Goal: Transaction & Acquisition: Purchase product/service

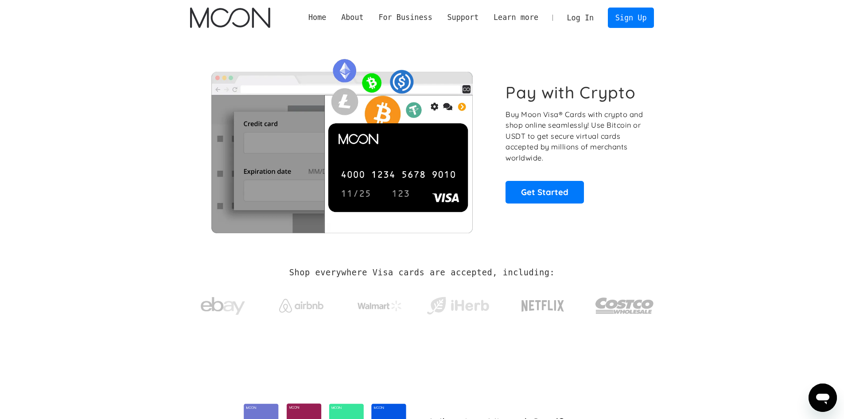
click at [583, 12] on link "Log In" at bounding box center [581, 17] width 42 height 19
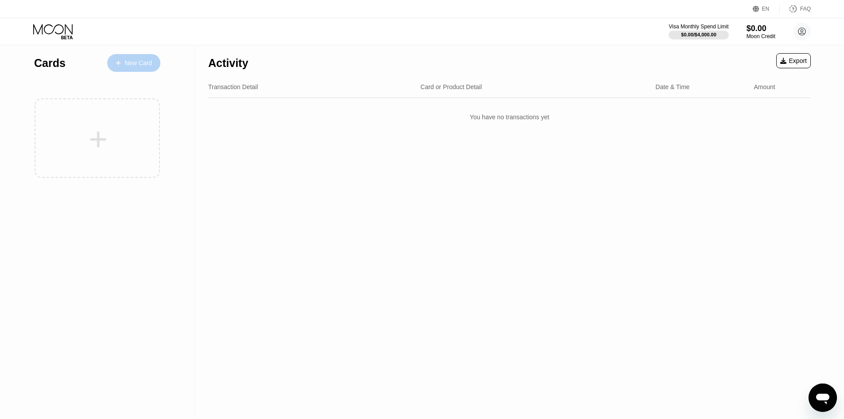
click at [134, 64] on div "New Card" at bounding box center [137, 63] width 27 height 8
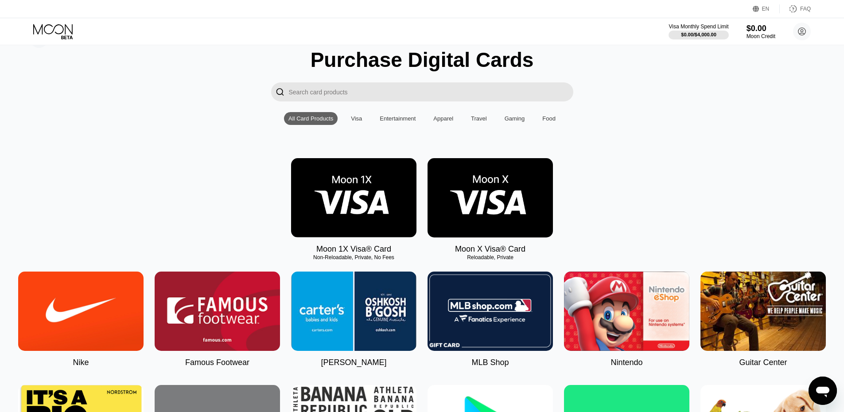
scroll to position [44, 0]
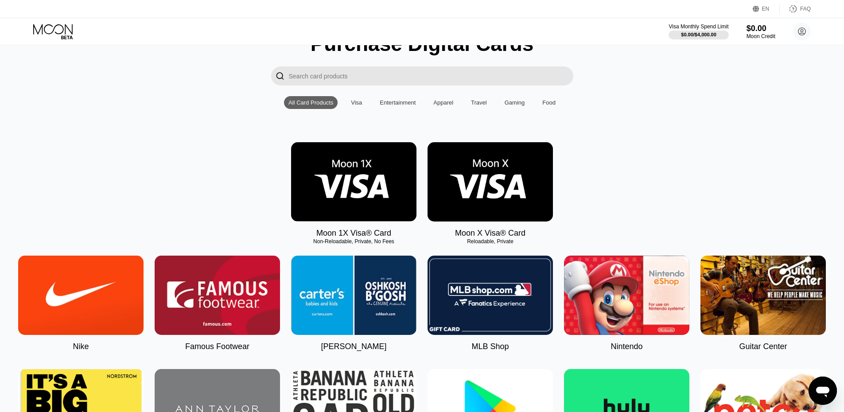
click at [402, 210] on img at bounding box center [353, 181] width 125 height 79
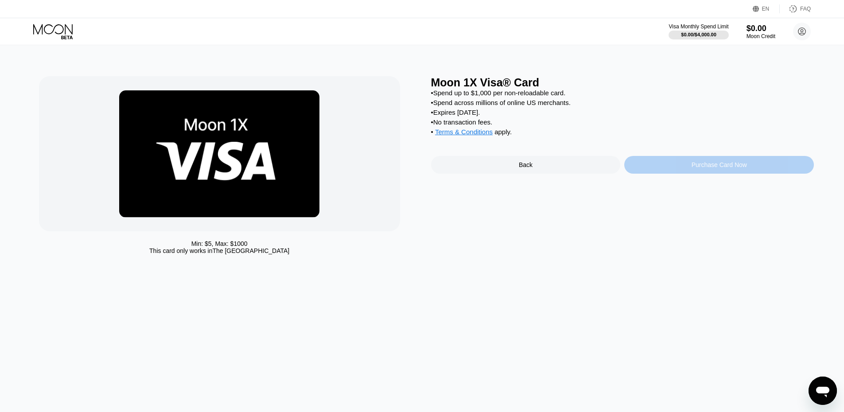
click at [713, 174] on div "Purchase Card Now" at bounding box center [719, 165] width 190 height 18
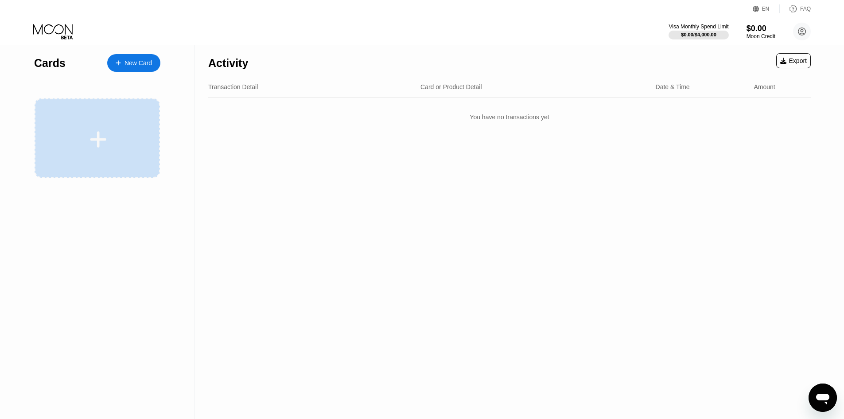
click at [127, 136] on div at bounding box center [98, 139] width 110 height 20
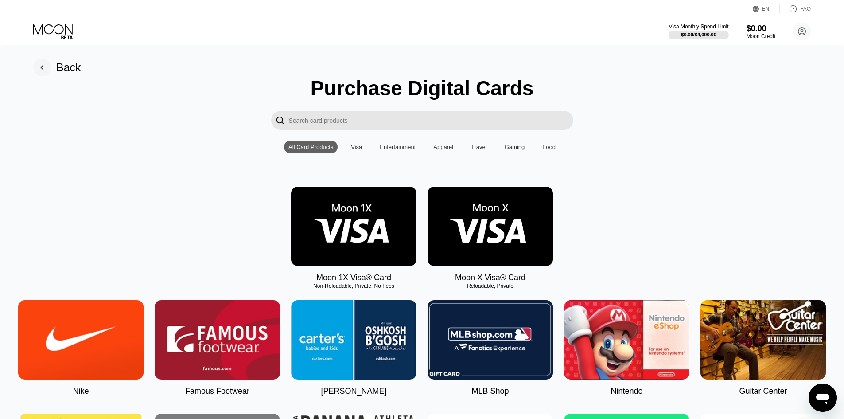
click at [515, 259] on img at bounding box center [490, 226] width 125 height 79
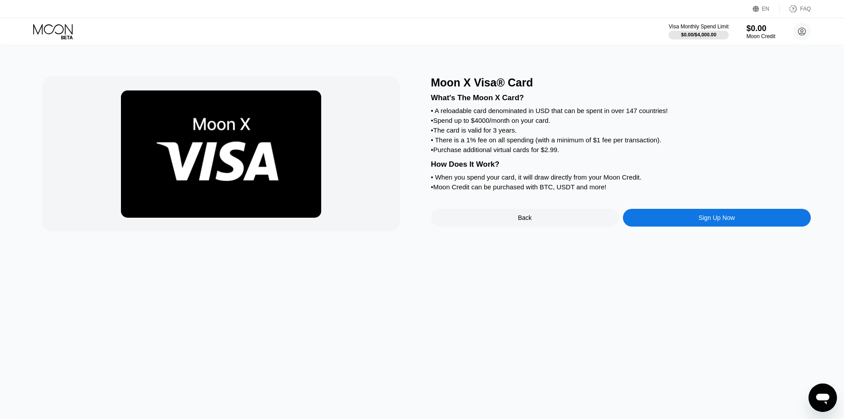
click at [511, 220] on div "Moon X Visa® Card What's The Moon X Card? • A reloadable card denominated in US…" at bounding box center [621, 153] width 380 height 155
click at [522, 221] on div "Back" at bounding box center [525, 217] width 14 height 7
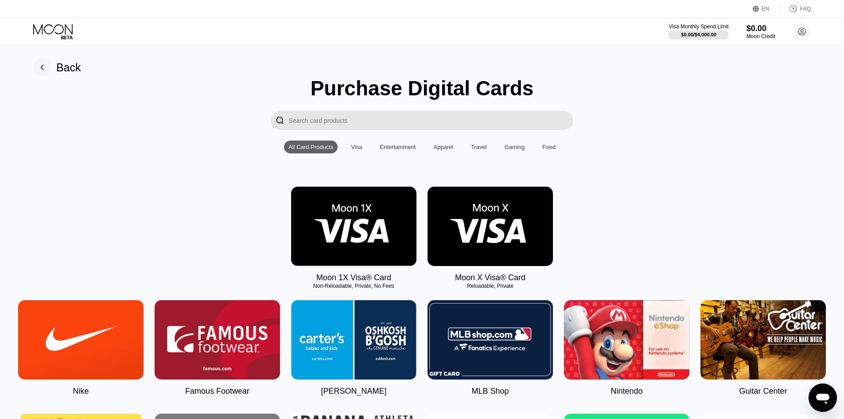
click at [363, 149] on div "Visa" at bounding box center [356, 146] width 20 height 13
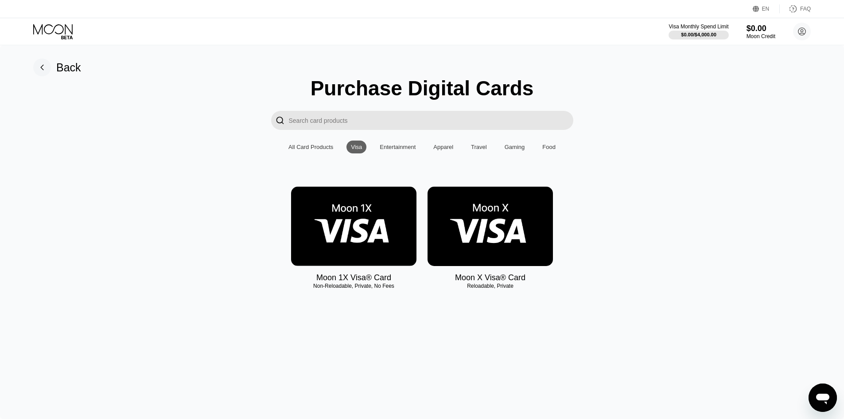
click at [385, 150] on div "Entertainment" at bounding box center [398, 147] width 36 height 7
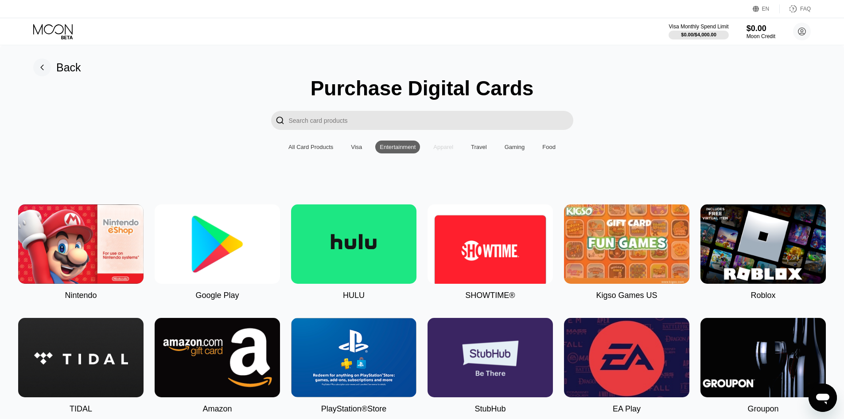
click at [443, 150] on div "Apparel" at bounding box center [443, 147] width 20 height 7
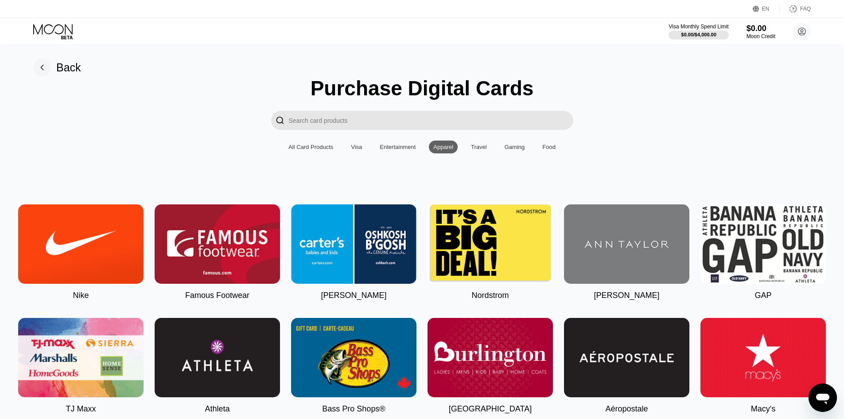
click at [379, 151] on div "Entertainment" at bounding box center [397, 146] width 45 height 13
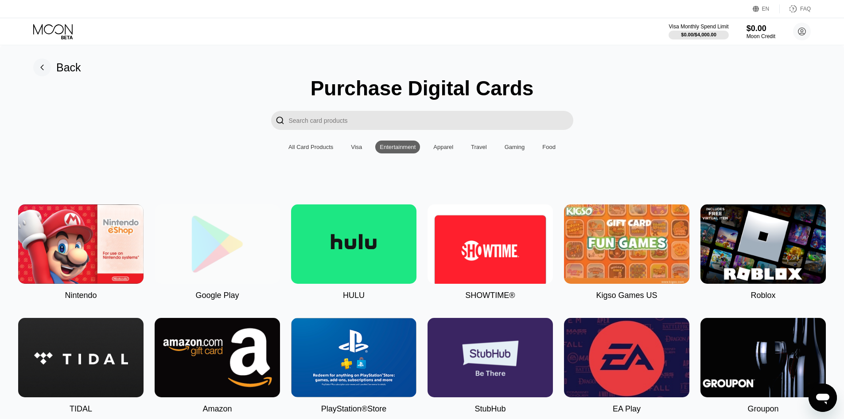
click at [226, 250] on img at bounding box center [217, 243] width 125 height 79
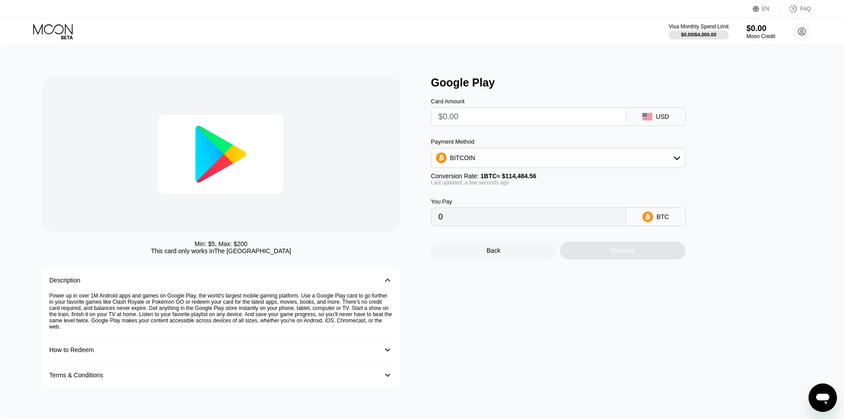
click at [662, 168] on div "BITCOIN" at bounding box center [558, 158] width 254 height 20
click at [661, 163] on div "BITCOIN" at bounding box center [558, 158] width 253 height 18
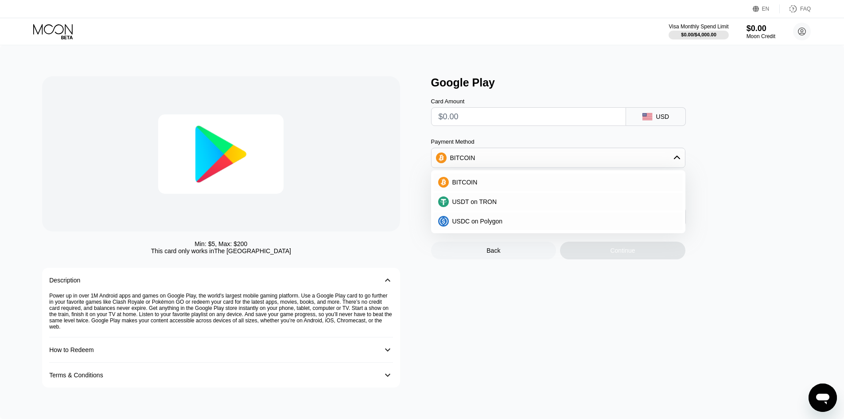
click at [661, 163] on div "BITCOIN" at bounding box center [558, 158] width 253 height 18
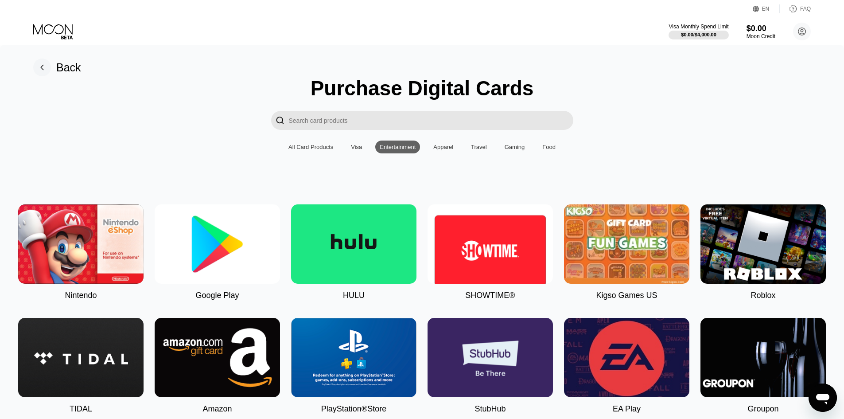
click at [358, 150] on div "Visa" at bounding box center [356, 147] width 11 height 7
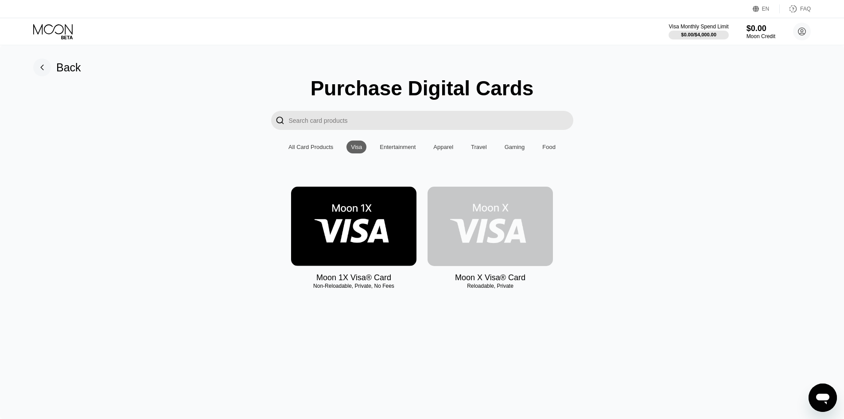
click at [498, 257] on img at bounding box center [490, 226] width 125 height 79
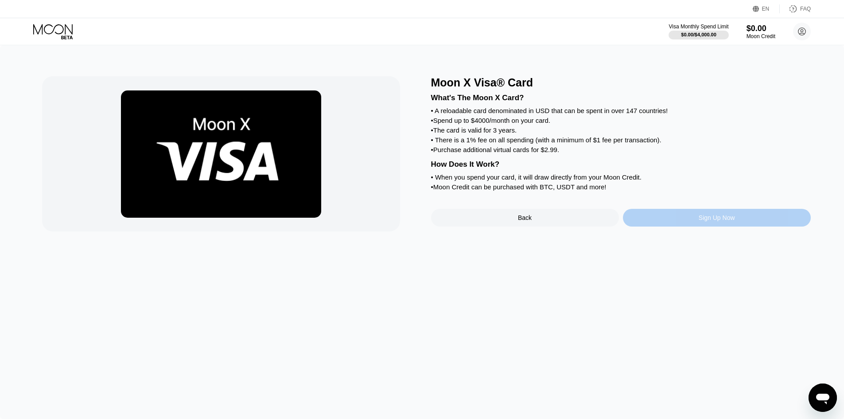
click at [686, 226] on div "Sign Up Now" at bounding box center [717, 218] width 188 height 18
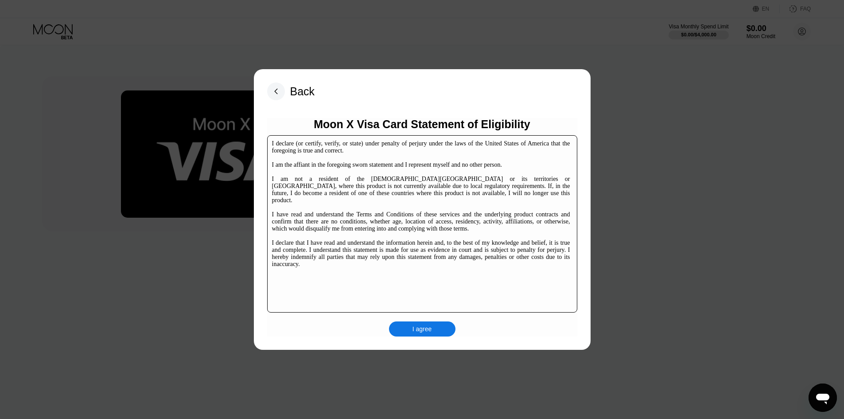
click at [428, 331] on div "I agree" at bounding box center [421, 329] width 19 height 8
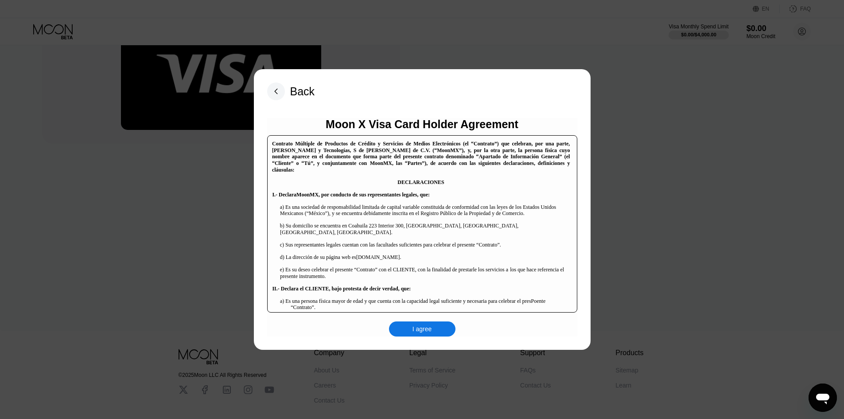
scroll to position [133, 0]
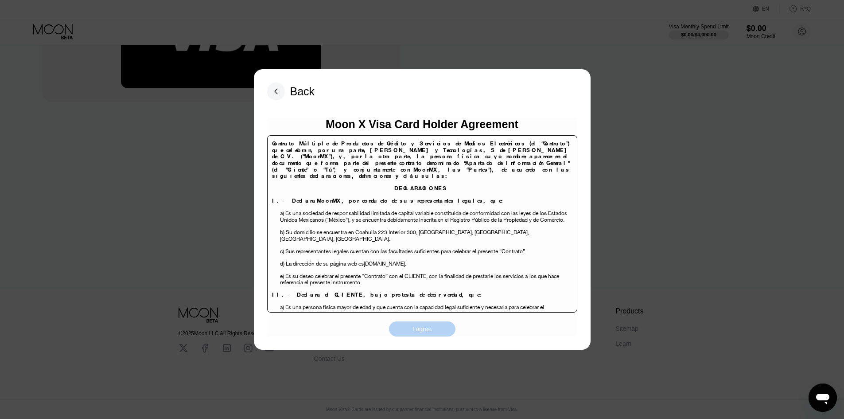
click at [430, 328] on div "I agree" at bounding box center [421, 329] width 19 height 8
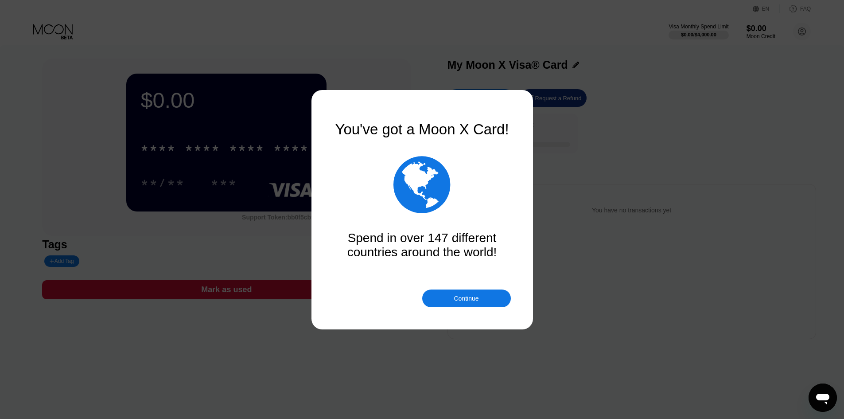
click at [446, 302] on div "Continue" at bounding box center [466, 298] width 89 height 18
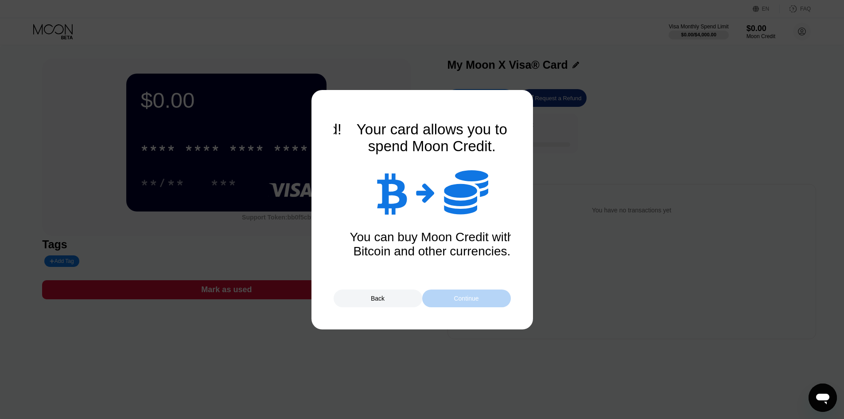
click at [446, 302] on div "Continue" at bounding box center [466, 298] width 89 height 18
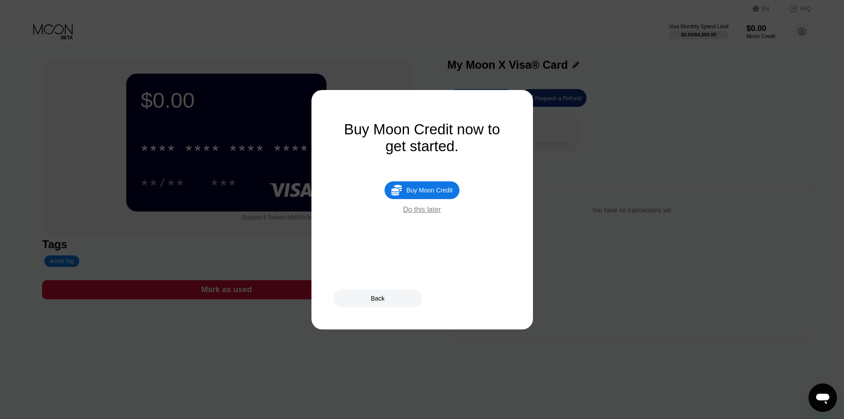
click at [420, 214] on div "Do this later" at bounding box center [422, 210] width 38 height 8
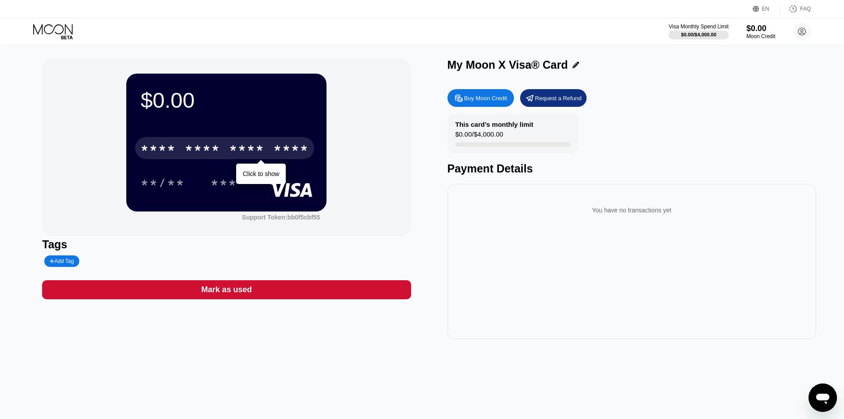
click at [284, 156] on div "****" at bounding box center [290, 149] width 35 height 14
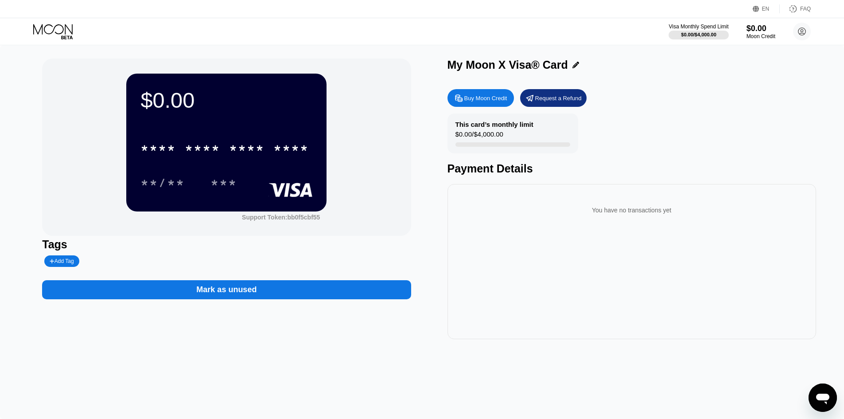
click at [280, 171] on div "* * * * * * * * * * * * **** **/** ***" at bounding box center [226, 156] width 172 height 52
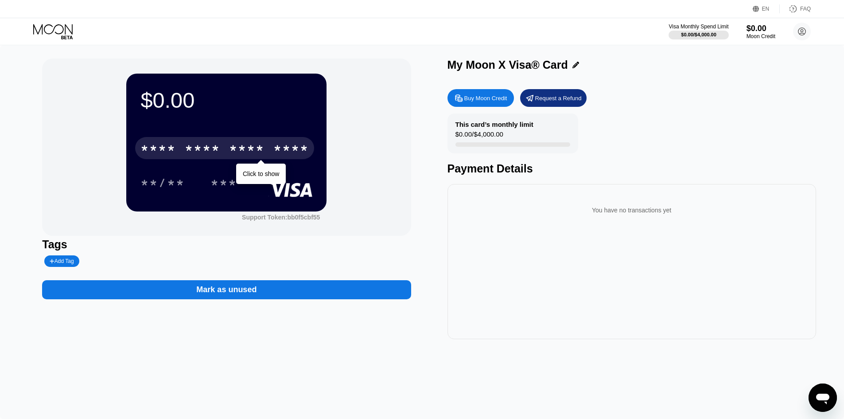
click at [279, 153] on div "****" at bounding box center [290, 149] width 35 height 14
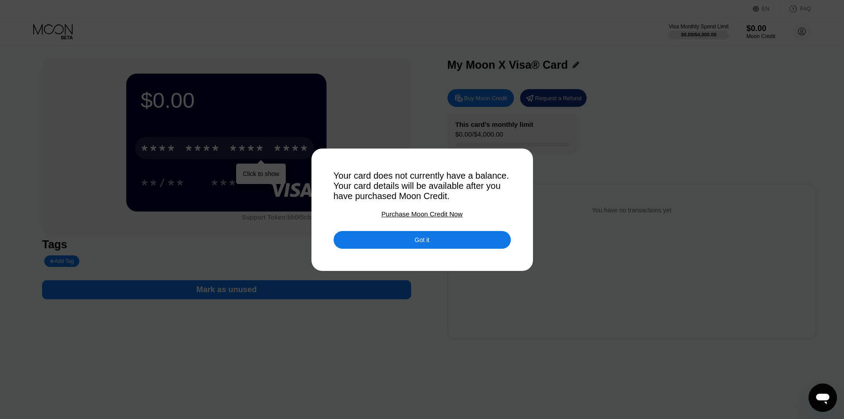
click at [400, 215] on div "Purchase Moon Credit Now" at bounding box center [421, 214] width 81 height 8
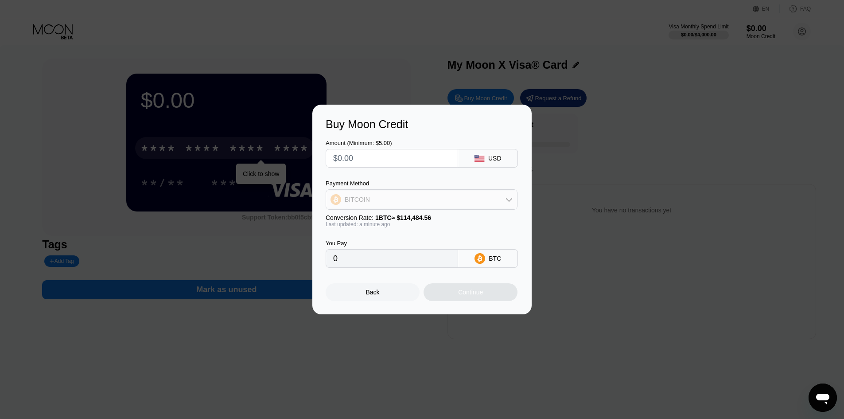
click at [482, 201] on div "BITCOIN" at bounding box center [421, 200] width 191 height 18
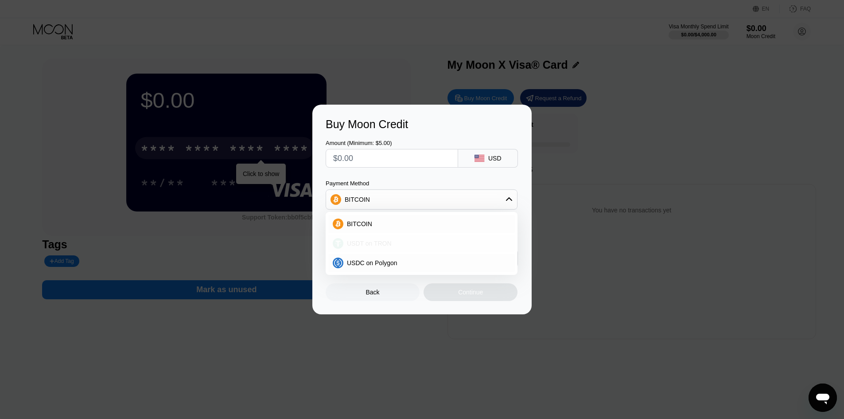
click at [433, 248] on div "USDT on TRON" at bounding box center [421, 243] width 187 height 18
type input "0.00"
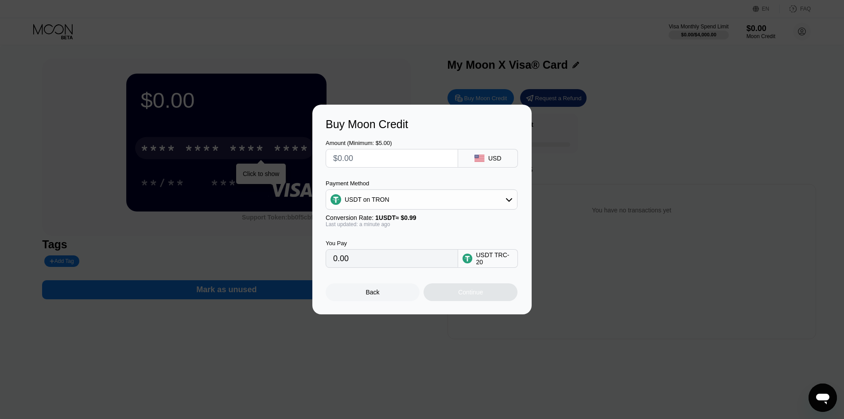
click at [407, 162] on input "text" at bounding box center [391, 158] width 117 height 18
click at [390, 299] on div "Back" at bounding box center [373, 292] width 94 height 18
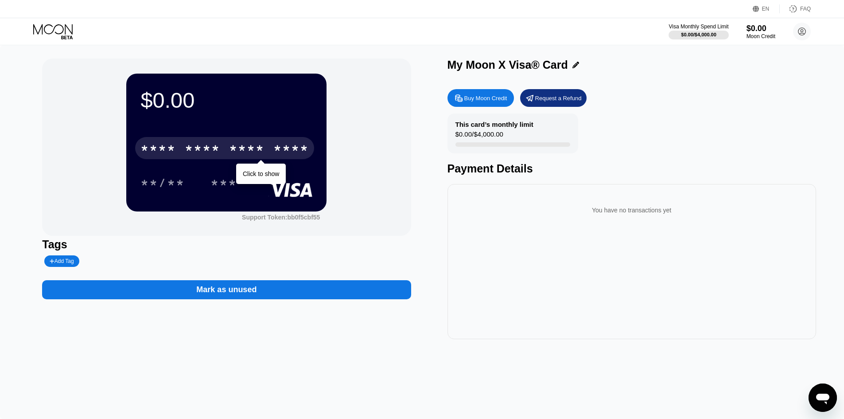
click at [618, 218] on div "You have no transactions yet" at bounding box center [632, 210] width 354 height 25
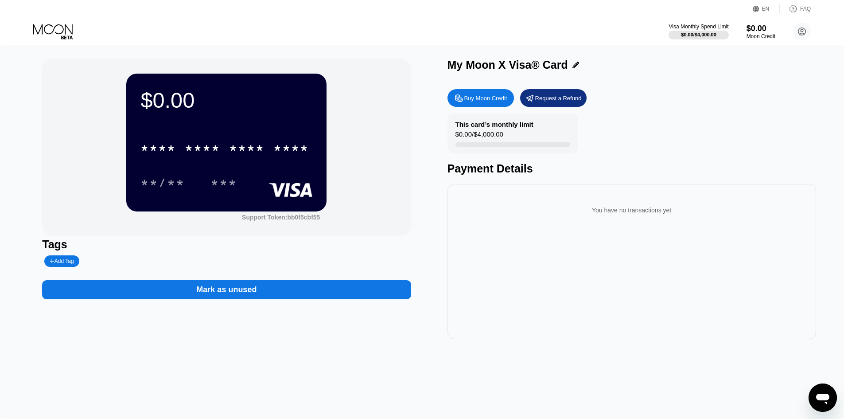
click at [256, 294] on div "Mark as unused" at bounding box center [226, 289] width 369 height 19
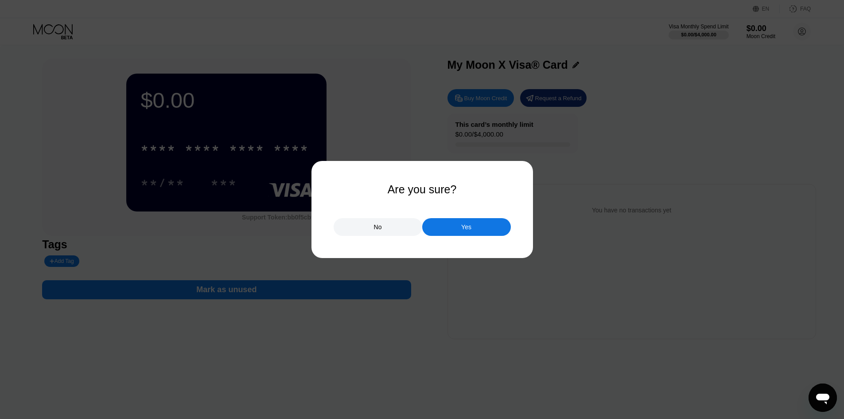
click at [454, 229] on div "Yes" at bounding box center [466, 227] width 89 height 18
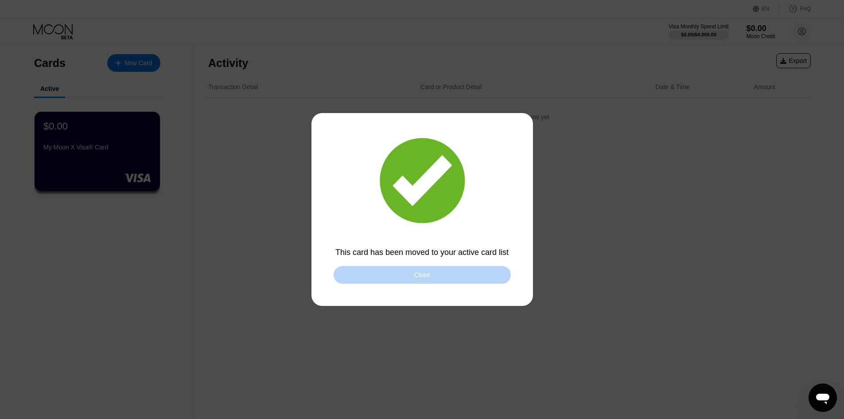
click at [412, 278] on div "Close" at bounding box center [422, 275] width 177 height 18
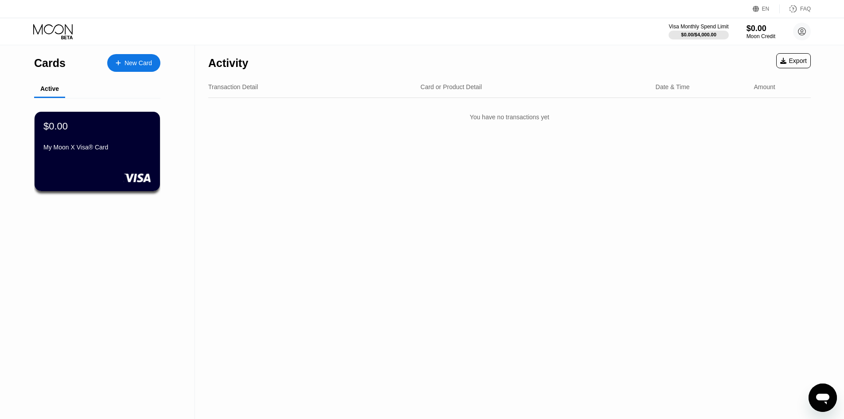
click at [133, 57] on div "New Card" at bounding box center [133, 63] width 53 height 18
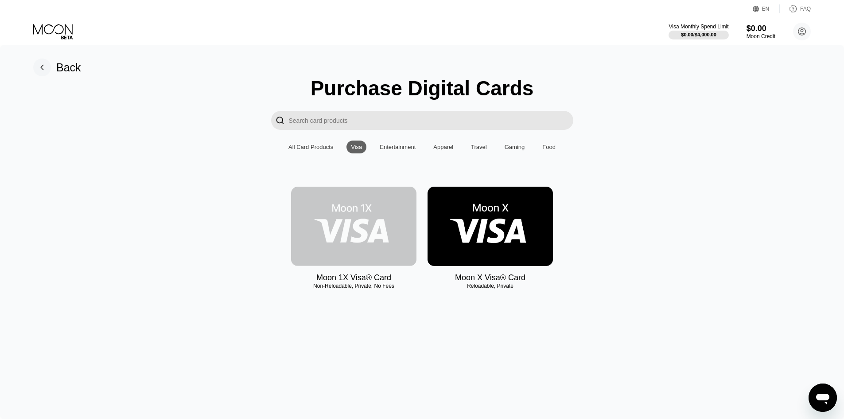
click at [390, 245] on img at bounding box center [353, 226] width 125 height 79
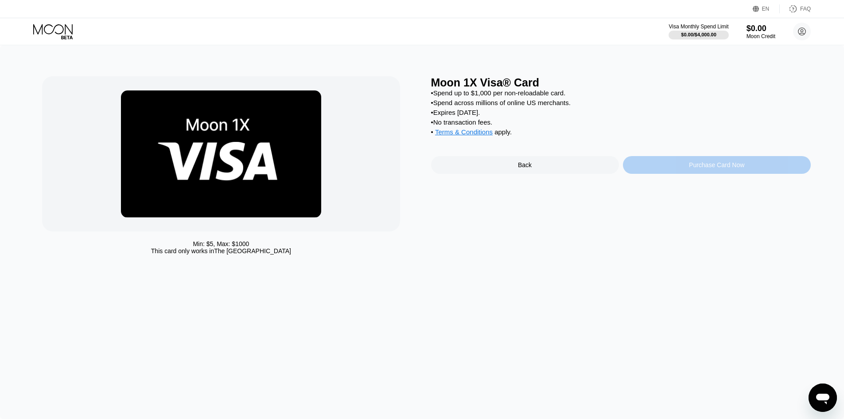
click at [674, 174] on div "Purchase Card Now" at bounding box center [717, 165] width 188 height 18
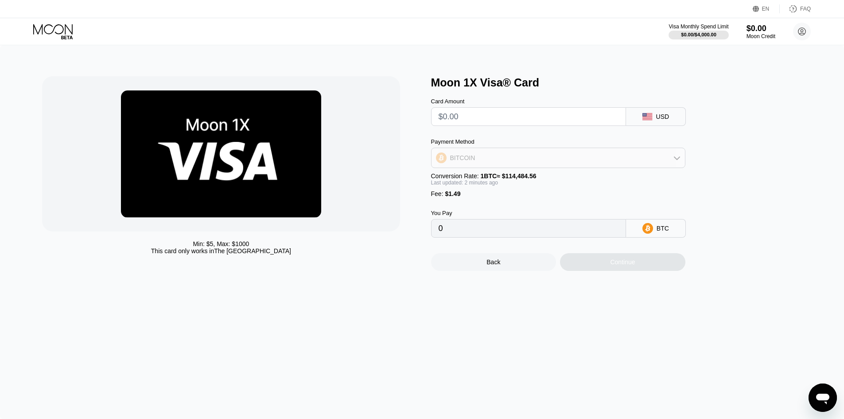
click at [628, 157] on div "BITCOIN" at bounding box center [558, 158] width 253 height 18
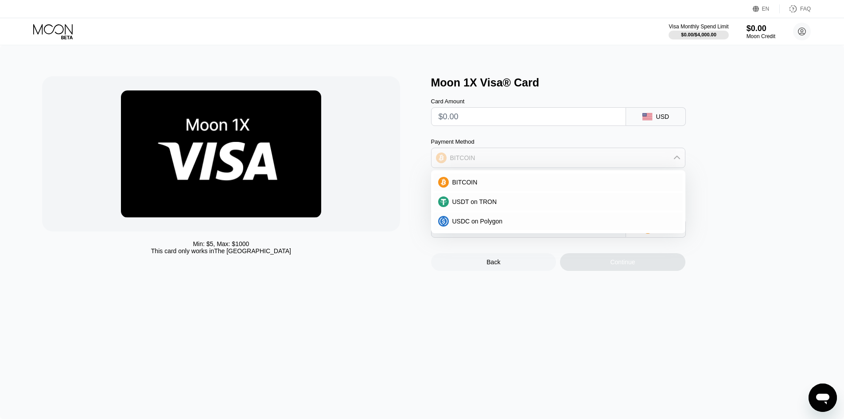
click at [628, 157] on div "BITCOIN" at bounding box center [558, 158] width 253 height 18
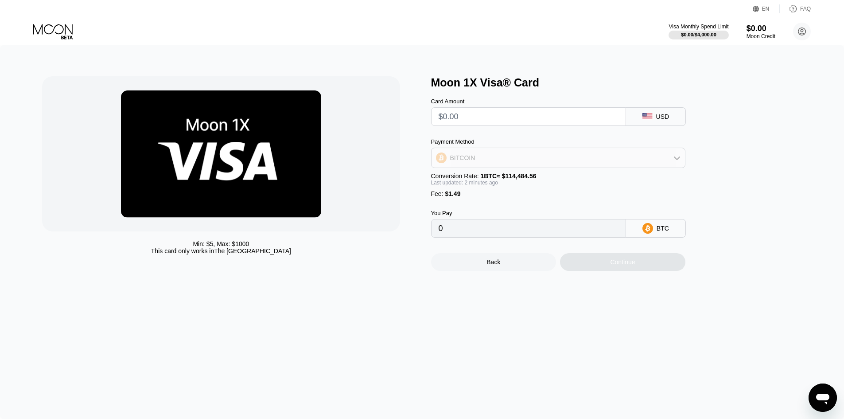
click at [628, 157] on div "BITCOIN" at bounding box center [558, 158] width 253 height 18
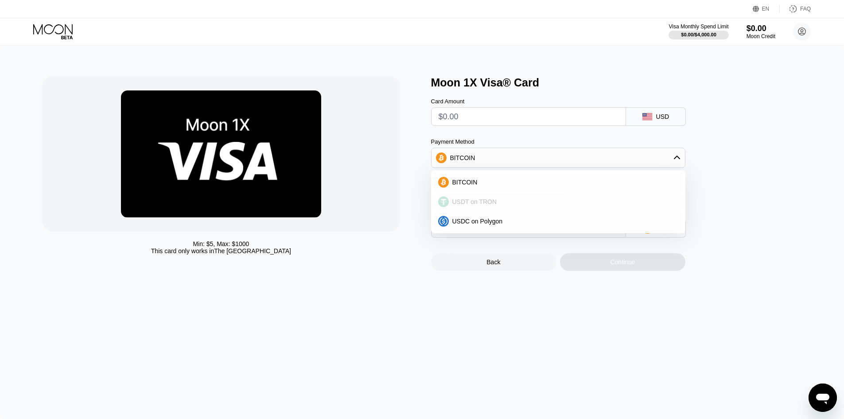
click at [548, 211] on div "USDT on TRON" at bounding box center [558, 201] width 254 height 19
click at [547, 205] on div "USDT on TRON" at bounding box center [563, 201] width 229 height 7
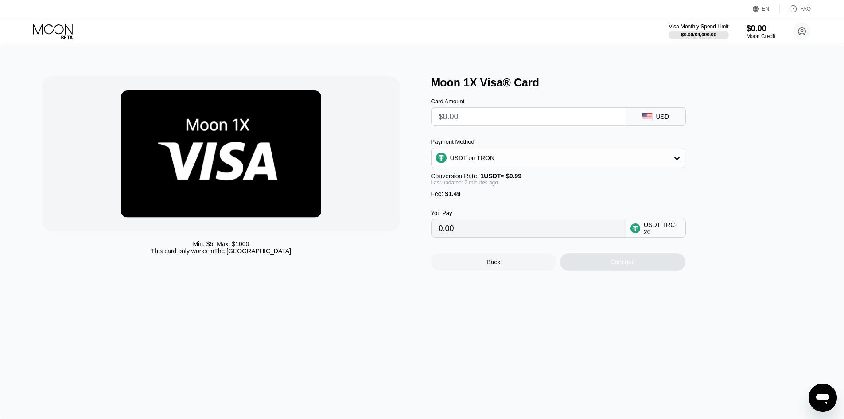
click at [540, 166] on div "USDT on TRON" at bounding box center [558, 158] width 253 height 18
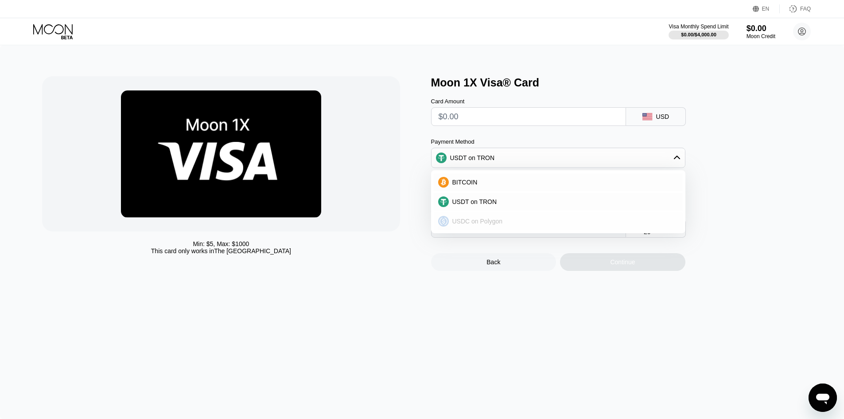
click at [544, 222] on div "USDC on Polygon" at bounding box center [563, 221] width 229 height 7
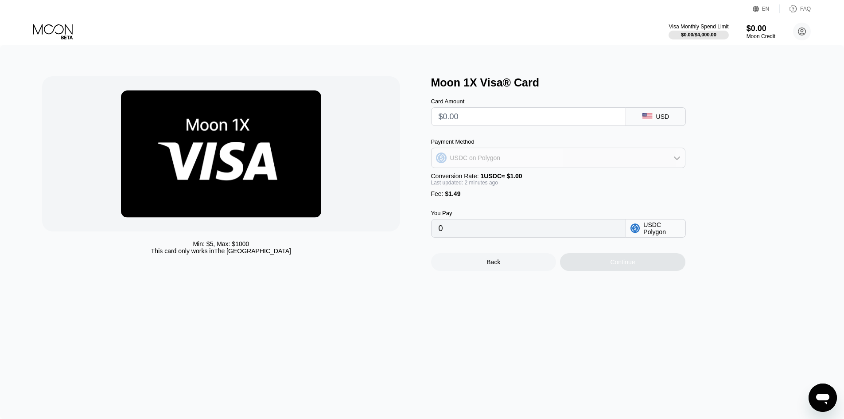
click at [558, 164] on div "USDC on Polygon" at bounding box center [558, 158] width 253 height 18
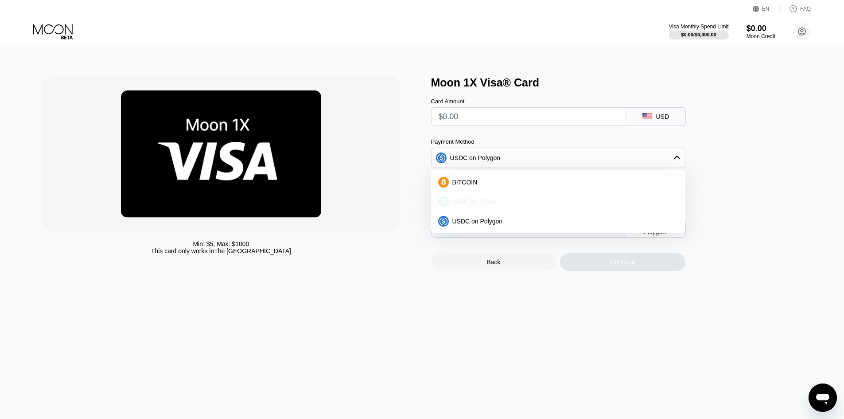
click at [555, 210] on div "USDT on TRON" at bounding box center [558, 202] width 249 height 18
type input "0.00"
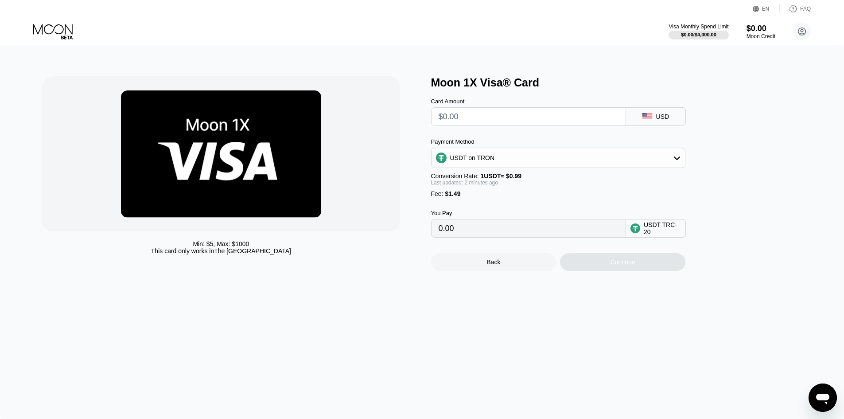
click at [538, 119] on input "text" at bounding box center [529, 117] width 180 height 18
type input "$1"
type input "2.52"
type input "0.00"
type input "$5"
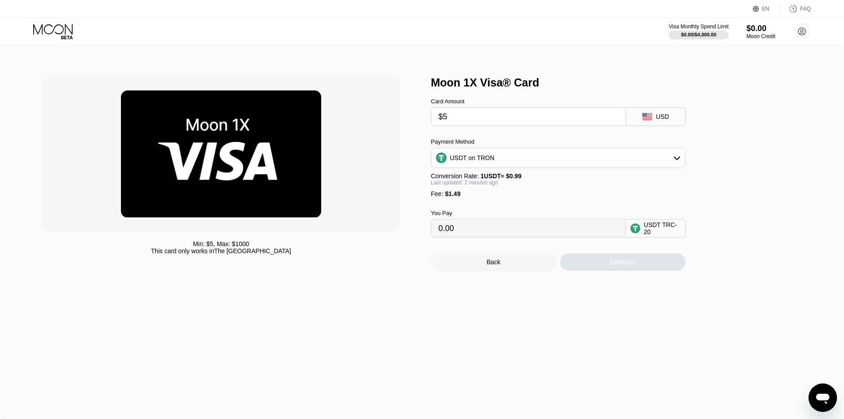
type input "6.56"
type input "$5"
click at [661, 116] on div "USD" at bounding box center [662, 116] width 13 height 7
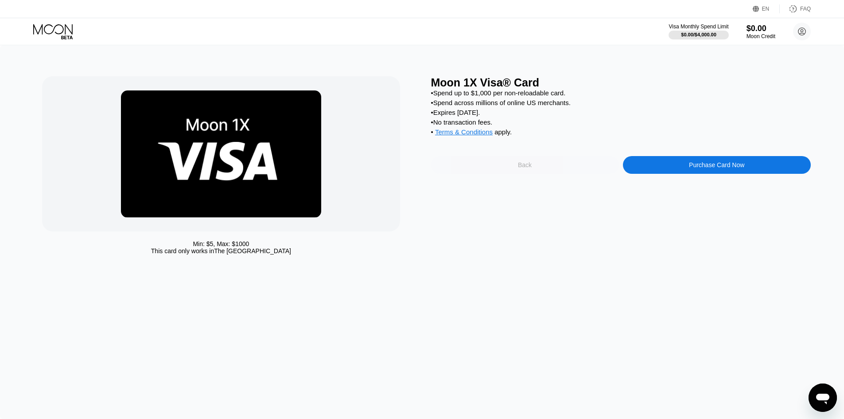
click at [483, 174] on div "Back" at bounding box center [525, 165] width 188 height 18
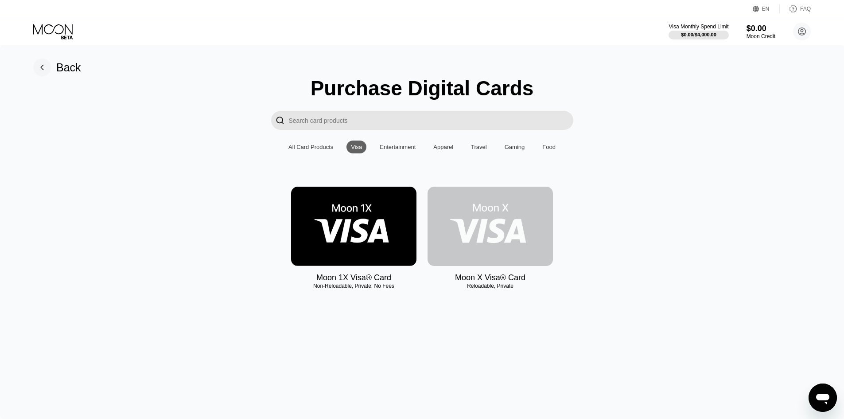
click at [511, 258] on img at bounding box center [490, 226] width 125 height 79
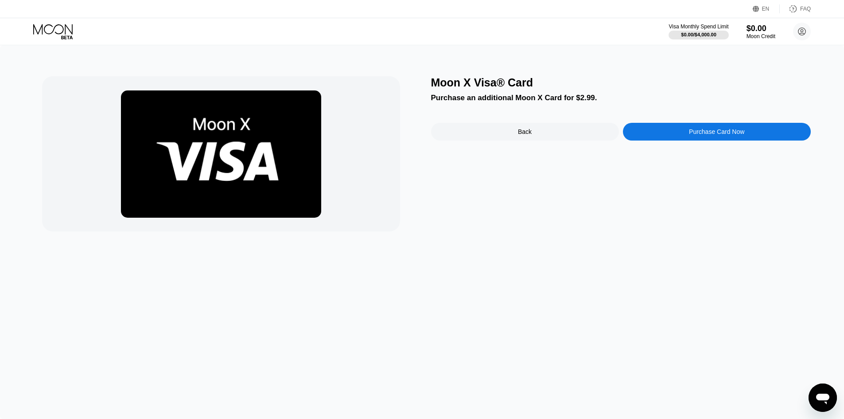
click at [570, 136] on div "Back" at bounding box center [525, 132] width 188 height 18
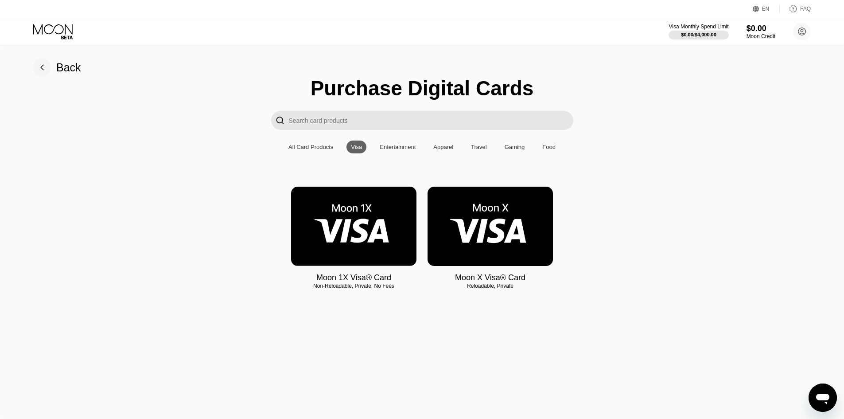
click at [398, 242] on img at bounding box center [353, 226] width 125 height 79
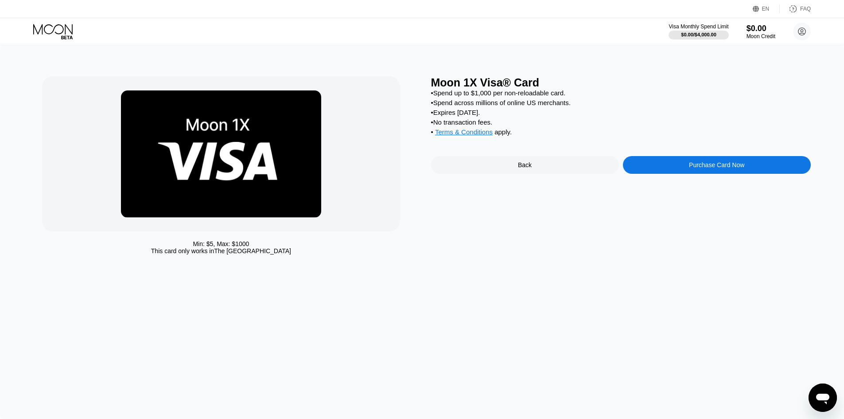
click at [525, 167] on div "Back" at bounding box center [525, 165] width 188 height 18
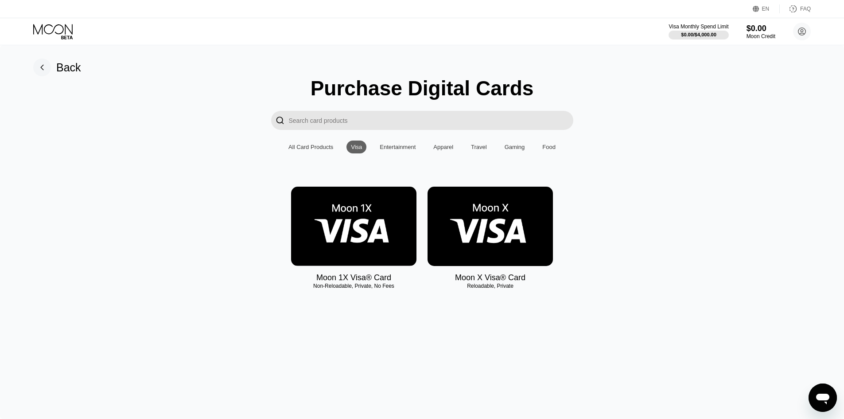
click at [532, 221] on img at bounding box center [490, 226] width 125 height 79
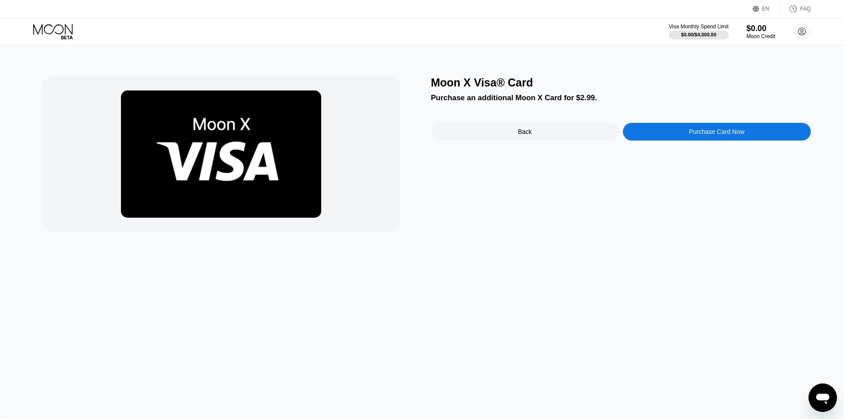
click at [447, 102] on div "Purchase an additional Moon X Card for $2.99." at bounding box center [621, 97] width 380 height 9
click at [756, 80] on div "Moon X Visa® Card" at bounding box center [621, 82] width 380 height 13
click at [802, 30] on icon at bounding box center [802, 31] width 5 height 5
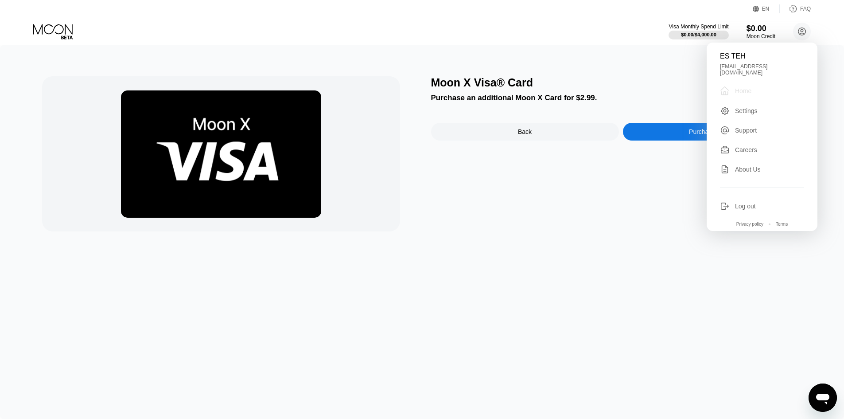
click at [751, 87] on div "Home" at bounding box center [743, 90] width 16 height 7
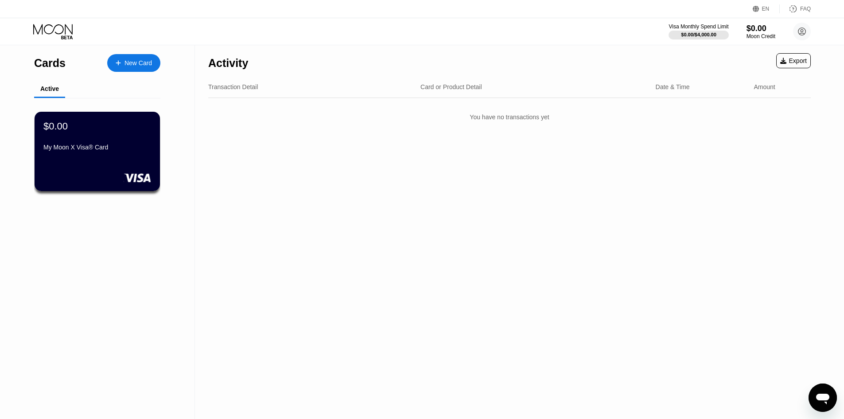
click at [108, 147] on div "My Moon X Visa® Card" at bounding box center [97, 147] width 108 height 7
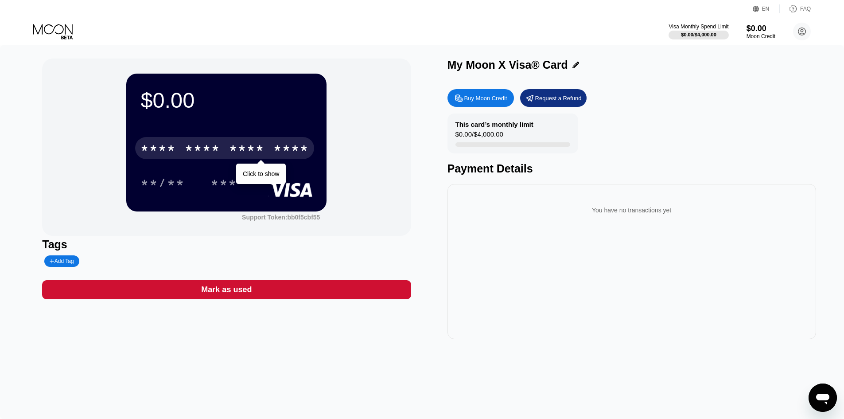
click at [302, 147] on div "****" at bounding box center [290, 149] width 35 height 14
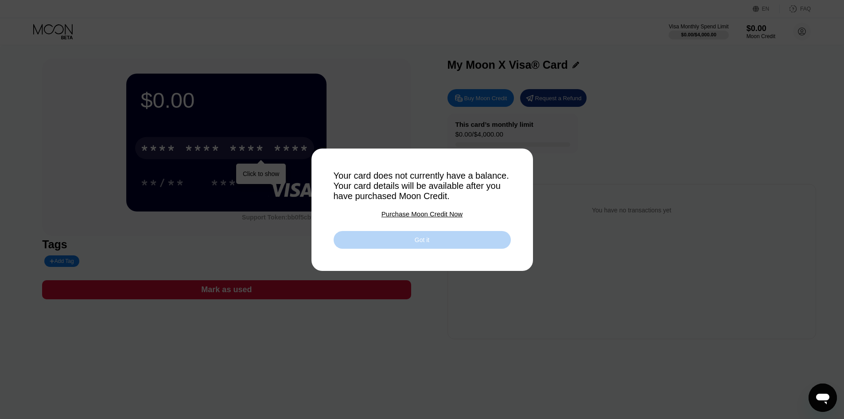
click at [474, 243] on div "Got it" at bounding box center [422, 240] width 177 height 18
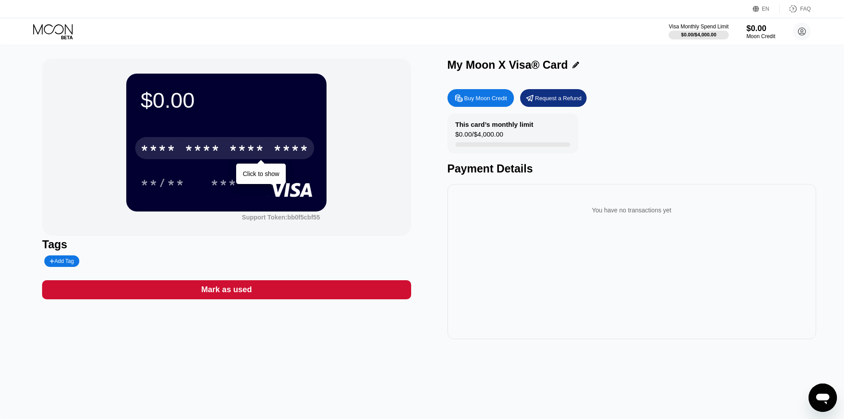
click at [499, 105] on div "Buy Moon Credit" at bounding box center [480, 98] width 66 height 18
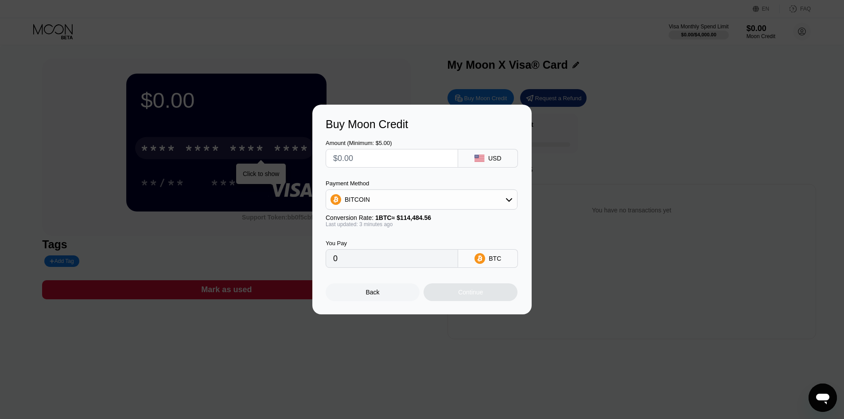
click at [467, 199] on div "BITCOIN" at bounding box center [421, 200] width 191 height 18
click at [418, 241] on div "USDT on TRON" at bounding box center [426, 243] width 167 height 7
type input "0.00"
click at [400, 160] on input "text" at bounding box center [391, 158] width 117 height 18
type input "$5"
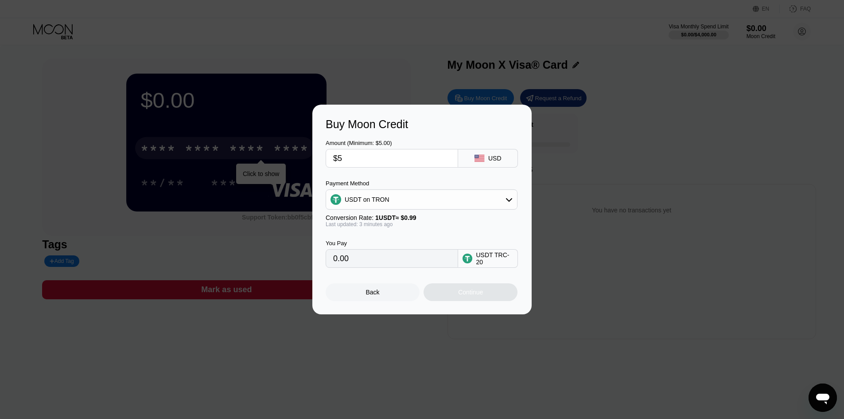
type input "5.05"
type input "$5"
click at [389, 297] on div "Back" at bounding box center [373, 292] width 94 height 18
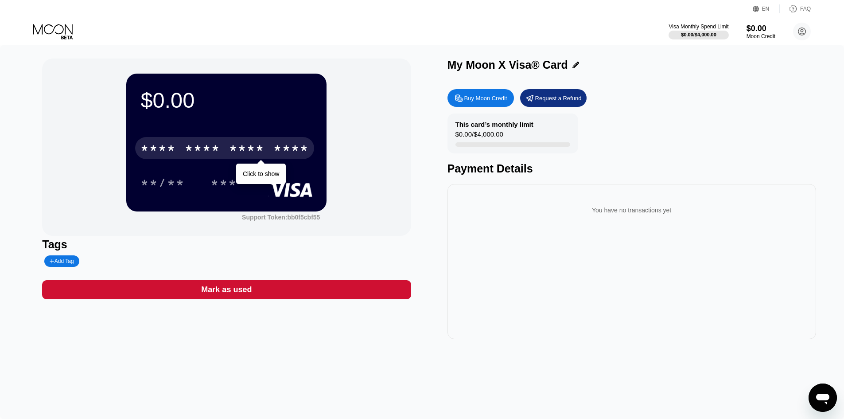
click at [210, 152] on div "* * * *" at bounding box center [202, 149] width 35 height 14
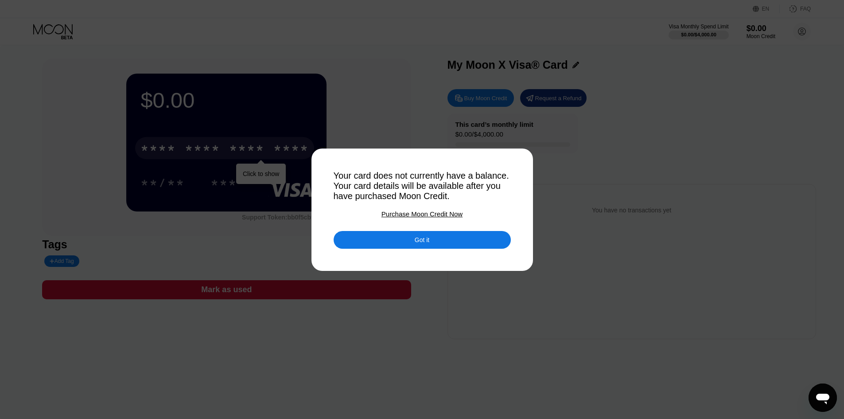
click at [414, 249] on div "Got it" at bounding box center [422, 240] width 177 height 18
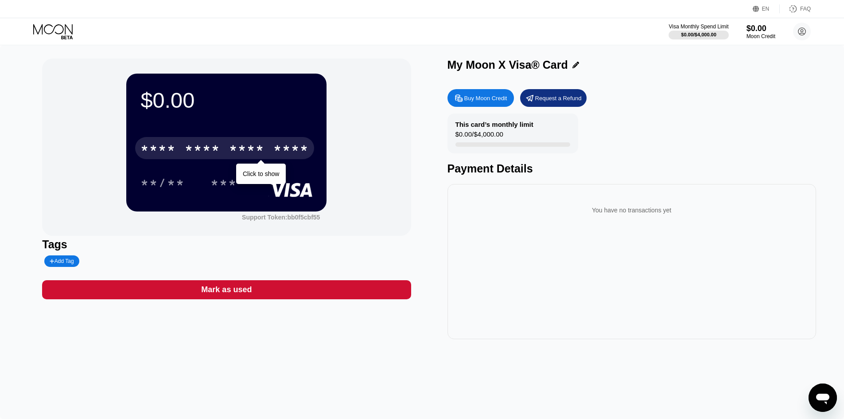
drag, startPoint x: 81, startPoint y: 65, endPoint x: 386, endPoint y: 123, distance: 310.7
click at [385, 122] on div "$0.00 * * * * * * * * * * * * **** Click to show **/** *** Support Token: bb0f5…" at bounding box center [226, 146] width 369 height 177
click at [773, 34] on div "Moon Credit" at bounding box center [761, 36] width 30 height 6
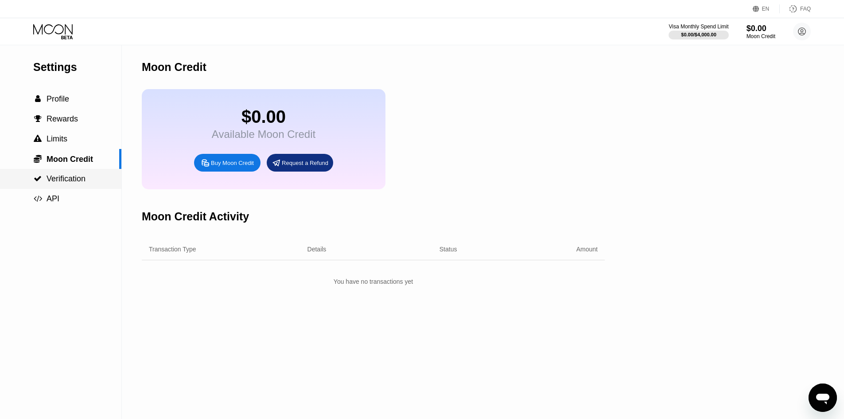
click at [96, 183] on div " Verification" at bounding box center [60, 178] width 121 height 9
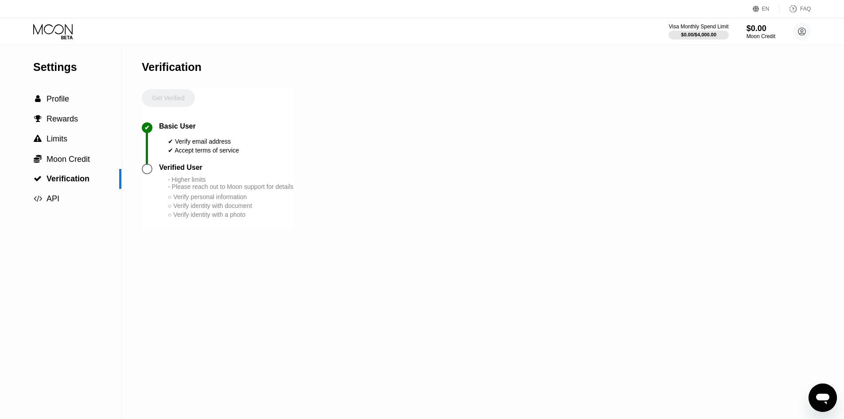
click at [160, 99] on div "Get Verified" at bounding box center [168, 105] width 53 height 33
click at [166, 205] on div "Verified User - Higher limits - Please reach out to Moon support for details ○ …" at bounding box center [226, 190] width 134 height 55
click at [159, 184] on div "Verified User - Higher limits - Please reach out to Moon support for details ○ …" at bounding box center [226, 190] width 134 height 55
click at [176, 200] on div "○ Verify personal information" at bounding box center [230, 196] width 125 height 7
click at [173, 209] on div "○ Verify identity with document" at bounding box center [230, 205] width 125 height 7
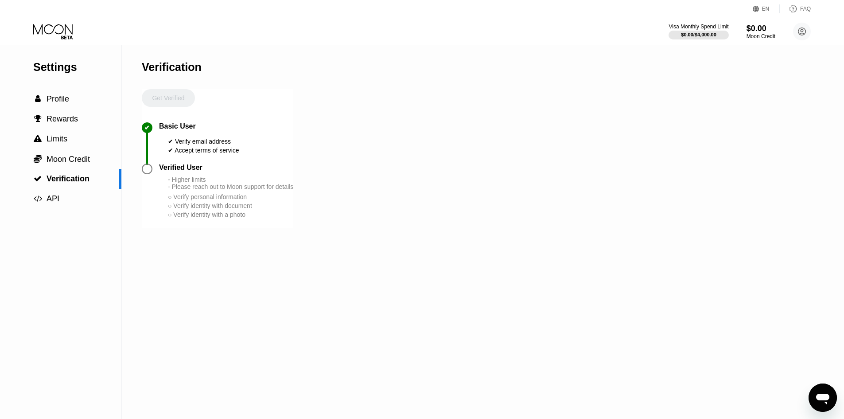
click at [171, 200] on div "○ Verify personal information" at bounding box center [230, 196] width 125 height 7
click at [58, 195] on div " API" at bounding box center [60, 199] width 121 height 20
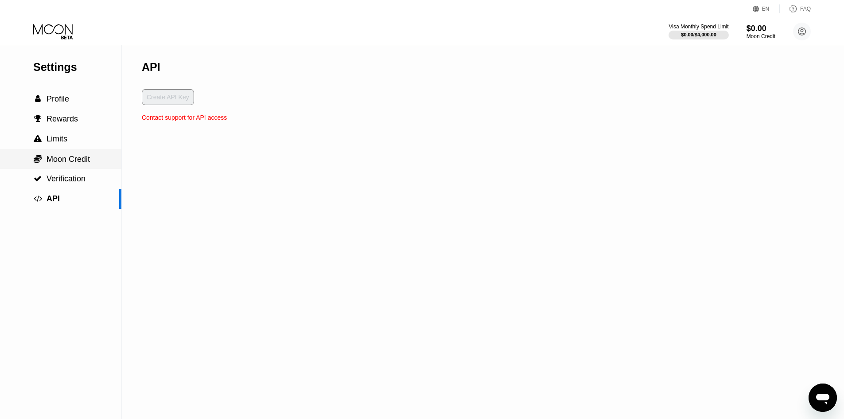
click at [71, 161] on span "Moon Credit" at bounding box center [68, 159] width 43 height 9
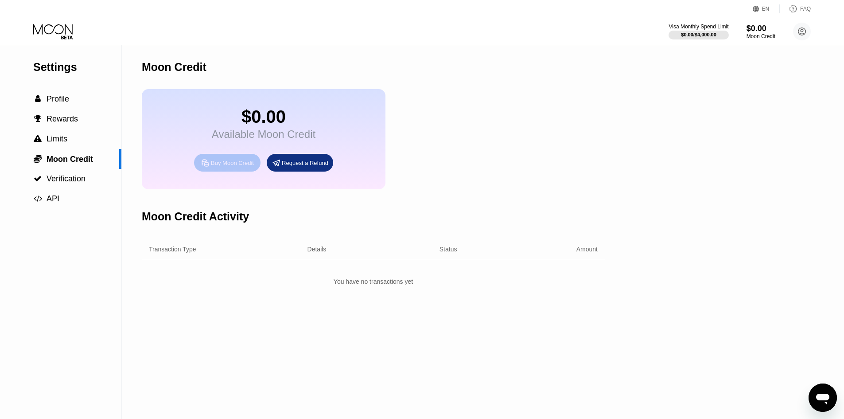
click at [224, 167] on div "Buy Moon Credit" at bounding box center [232, 163] width 43 height 8
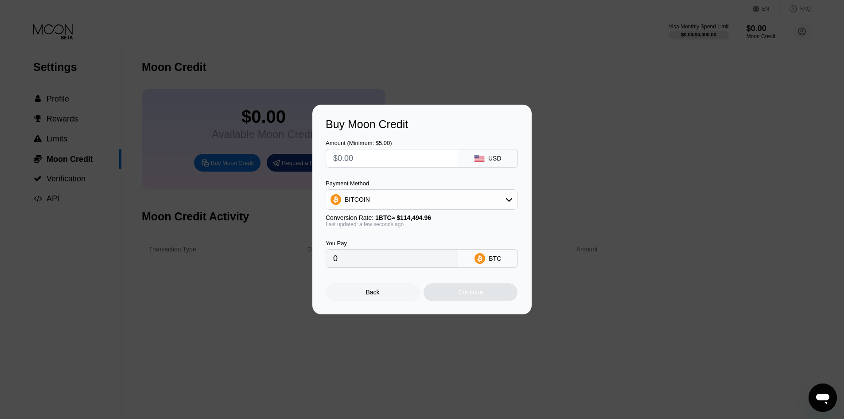
drag, startPoint x: 454, startPoint y: 215, endPoint x: 453, endPoint y: 207, distance: 7.6
click at [453, 208] on div "Payment Method BITCOIN Conversion Rate: 1 BTC ≈ $114,494.96 Last updated: a few…" at bounding box center [422, 203] width 192 height 47
click at [453, 206] on div "BITCOIN" at bounding box center [421, 200] width 191 height 18
click at [438, 222] on div "BITCOIN" at bounding box center [426, 223] width 167 height 7
click at [462, 207] on div "BITCOIN" at bounding box center [421, 200] width 191 height 18
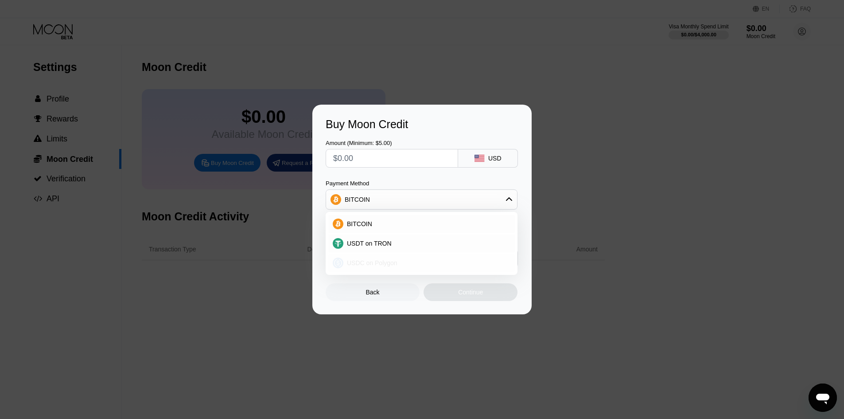
click at [419, 260] on div "USDC on Polygon" at bounding box center [426, 262] width 167 height 7
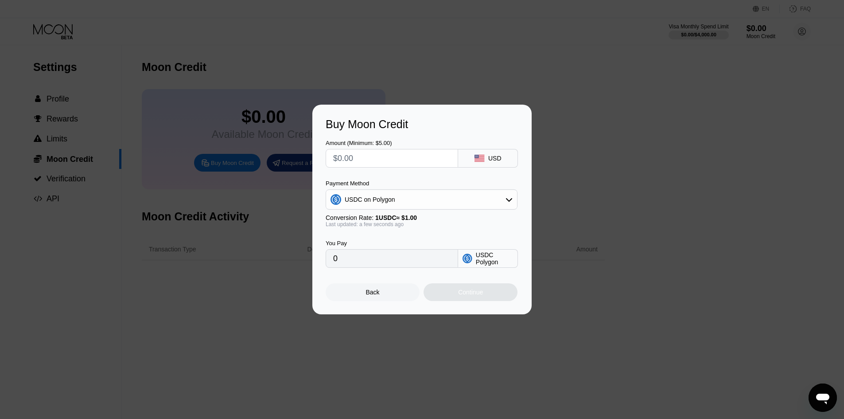
click at [404, 175] on div "Amount (Minimum: $5.00) USD Payment Method USDC on Polygon Conversion Rate: 1 U…" at bounding box center [422, 199] width 193 height 137
click at [409, 164] on input "text" at bounding box center [391, 158] width 117 height 18
type input "$5"
type input "5.00000000"
type input "$5"
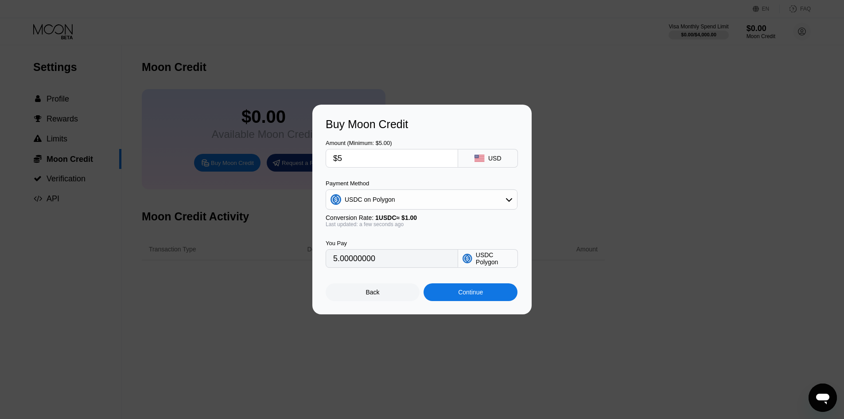
click at [487, 231] on div "You Pay 5.00000000 USDC Polygon" at bounding box center [422, 247] width 193 height 40
click at [362, 162] on input "$5" at bounding box center [391, 158] width 117 height 18
type input "0"
type input "$3"
type input "3.00000000"
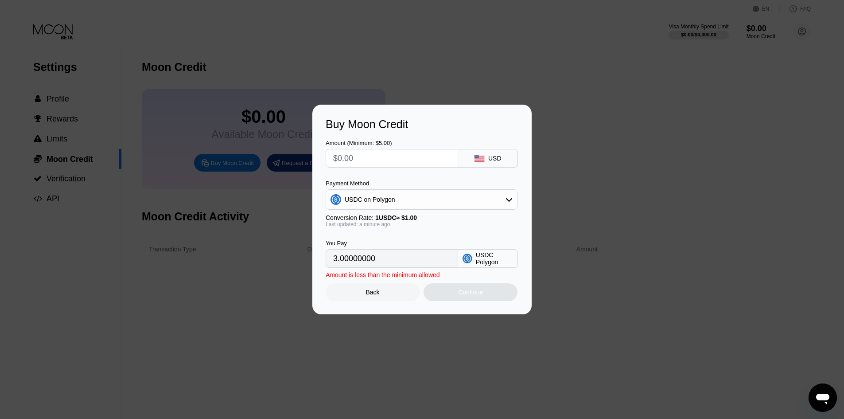
type input "0"
click at [379, 293] on div "Back" at bounding box center [373, 292] width 94 height 18
